Goal: Find contact information: Find contact information

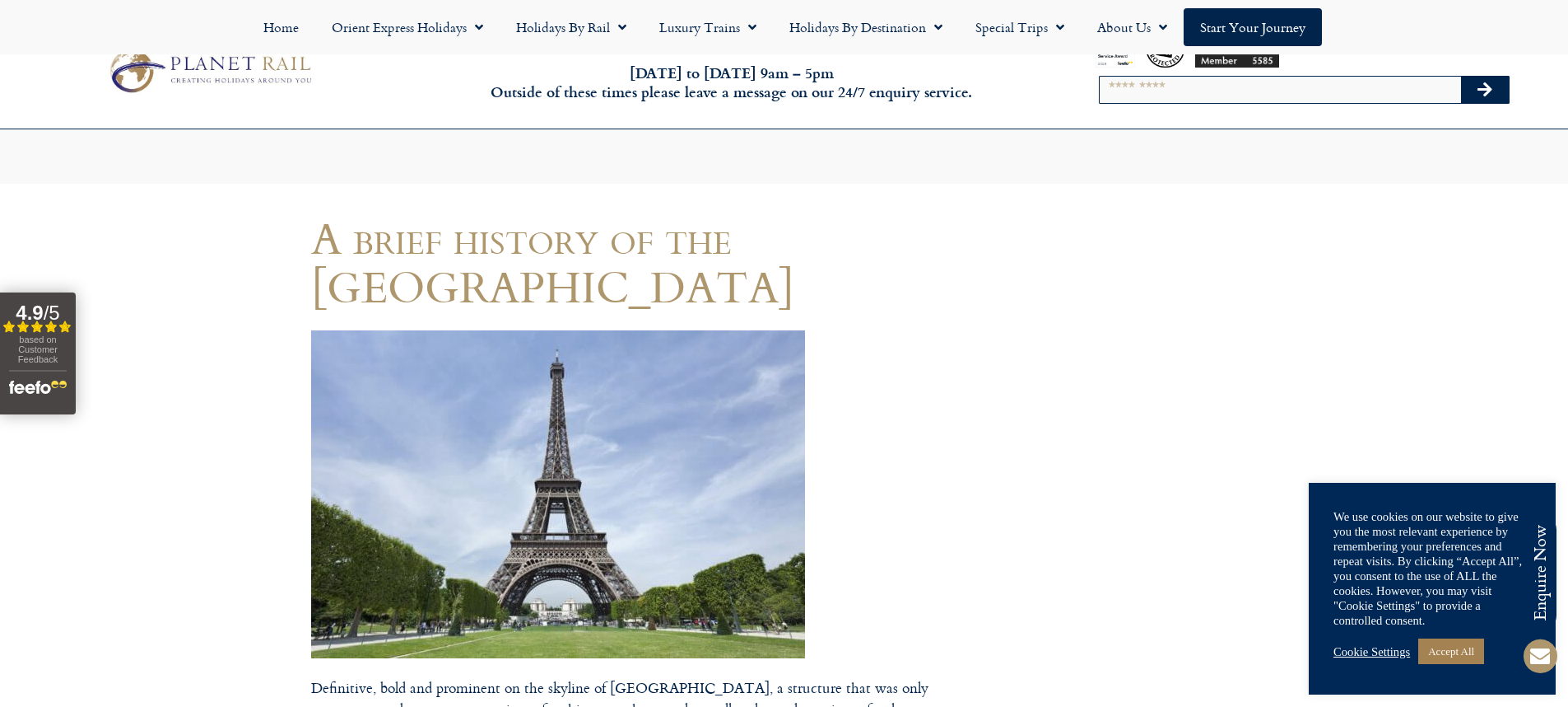
scroll to position [305, 0]
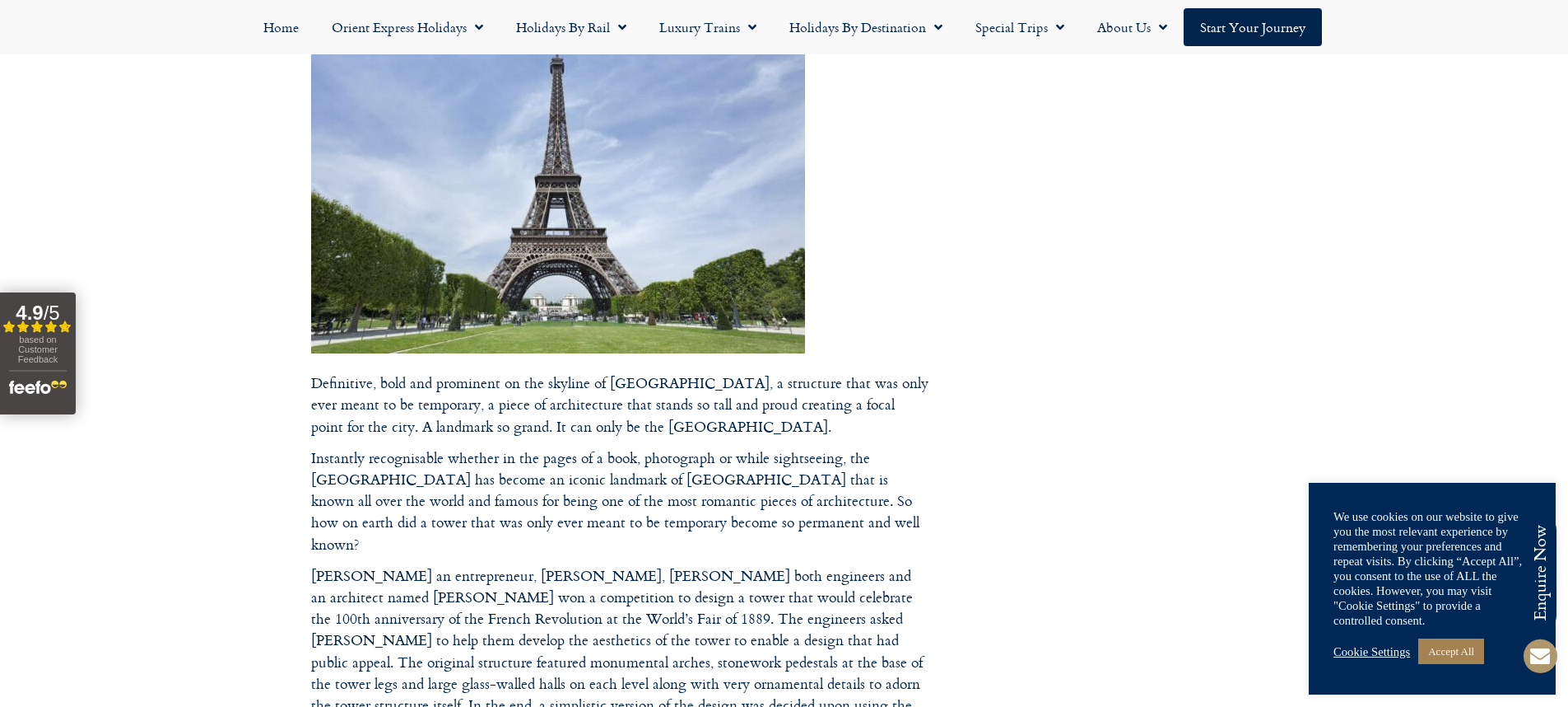
drag, startPoint x: 578, startPoint y: 229, endPoint x: 637, endPoint y: 67, distance: 172.4
drag, startPoint x: 602, startPoint y: 149, endPoint x: 755, endPoint y: 96, distance: 161.9
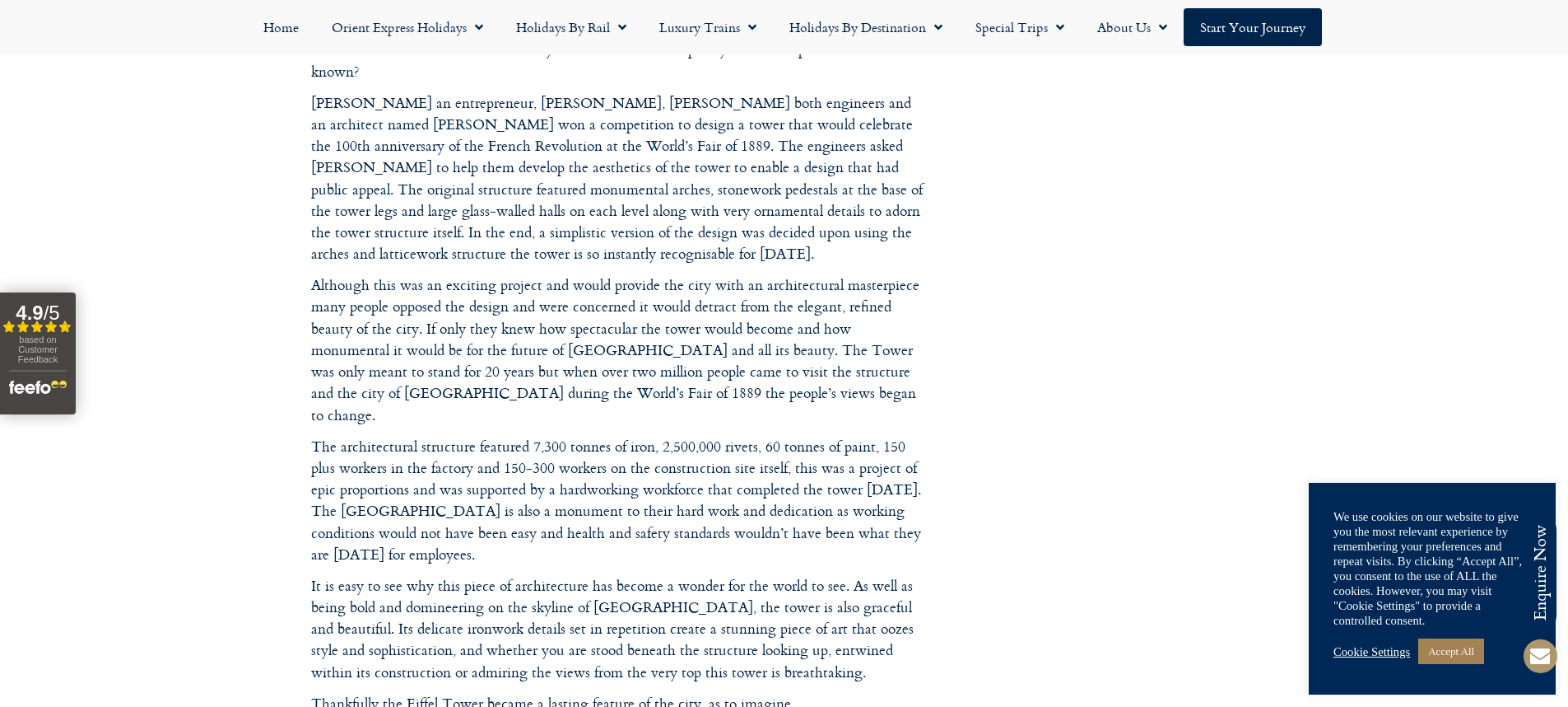
scroll to position [380, 0]
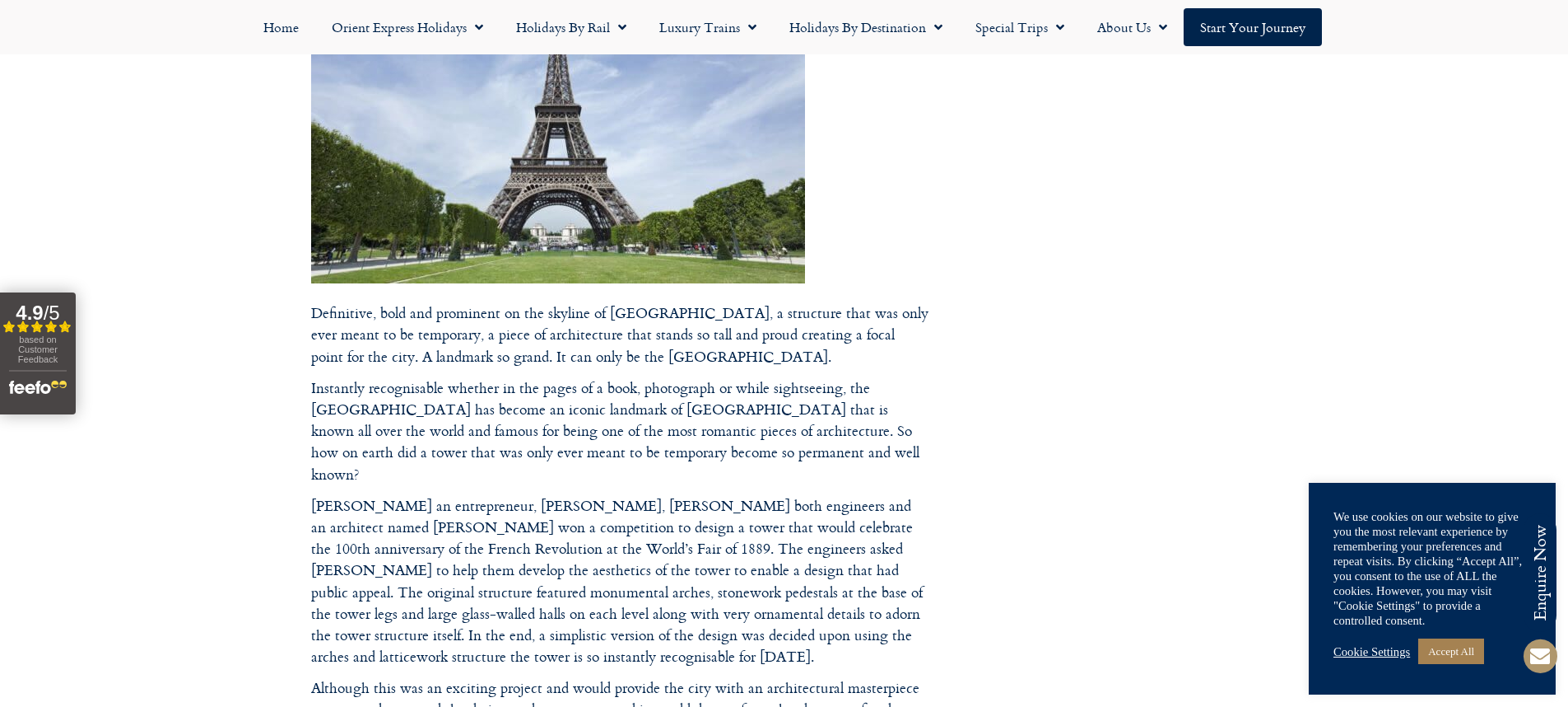
drag, startPoint x: 526, startPoint y: 163, endPoint x: 547, endPoint y: 163, distance: 21.0
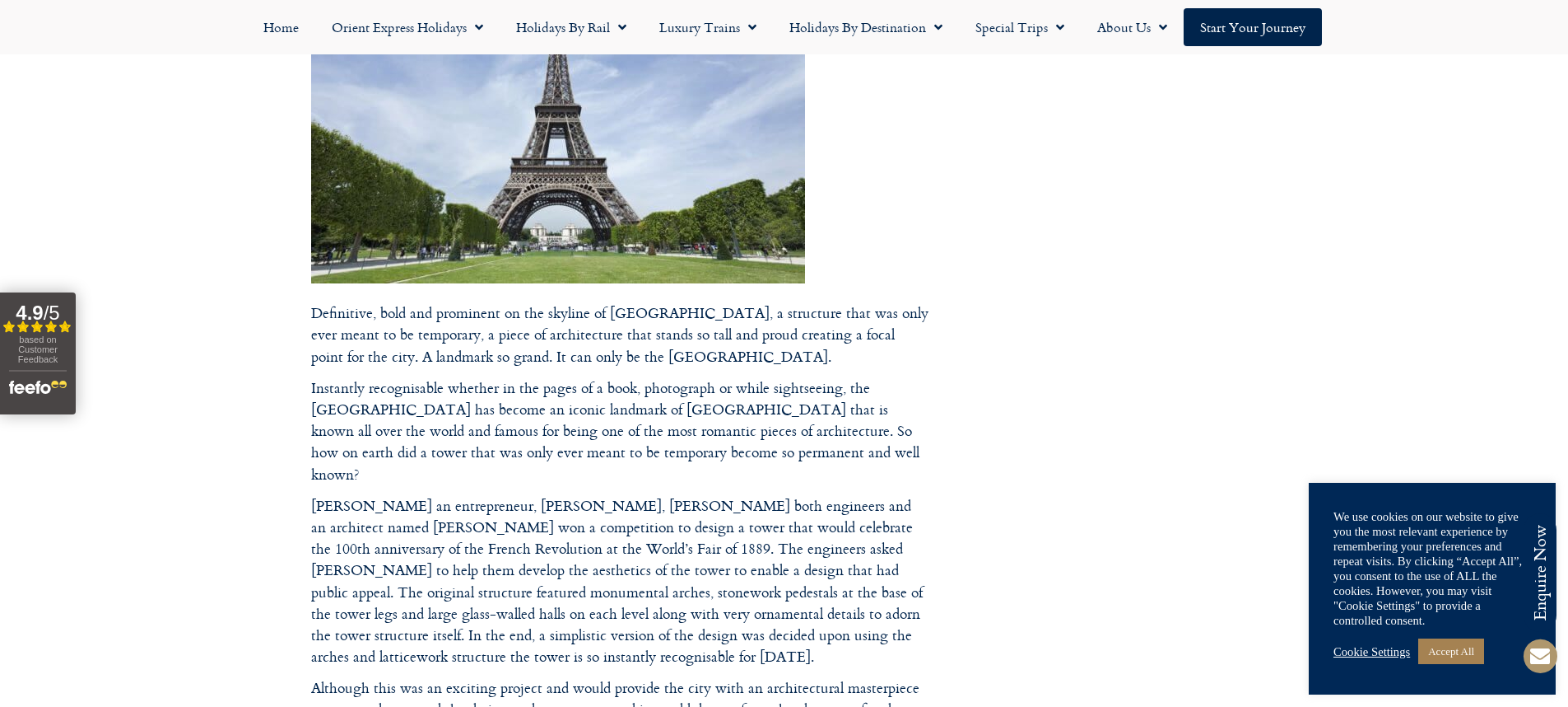
copy footer
